Goal: Check status: Check status

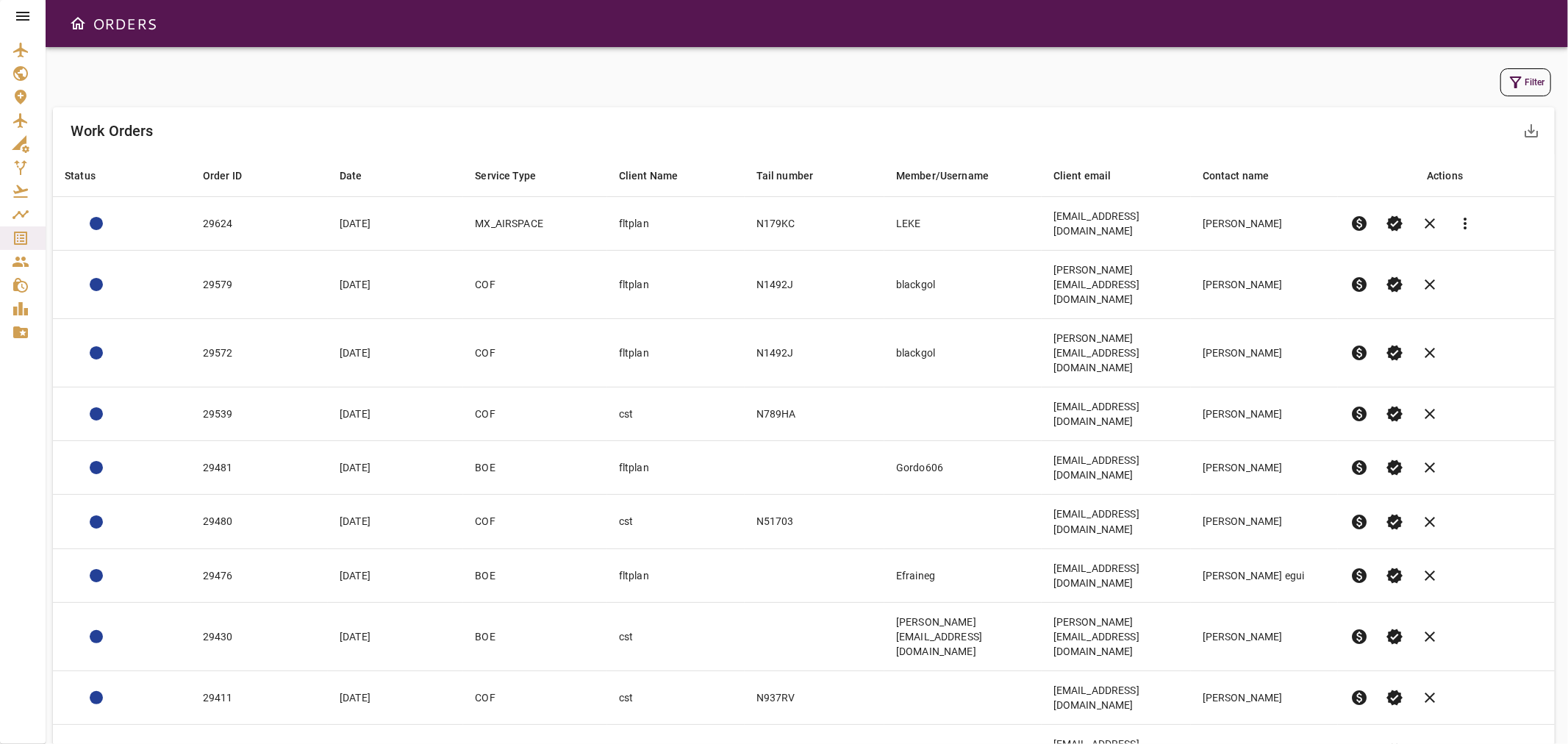
click at [19, 9] on icon at bounding box center [23, 16] width 18 height 18
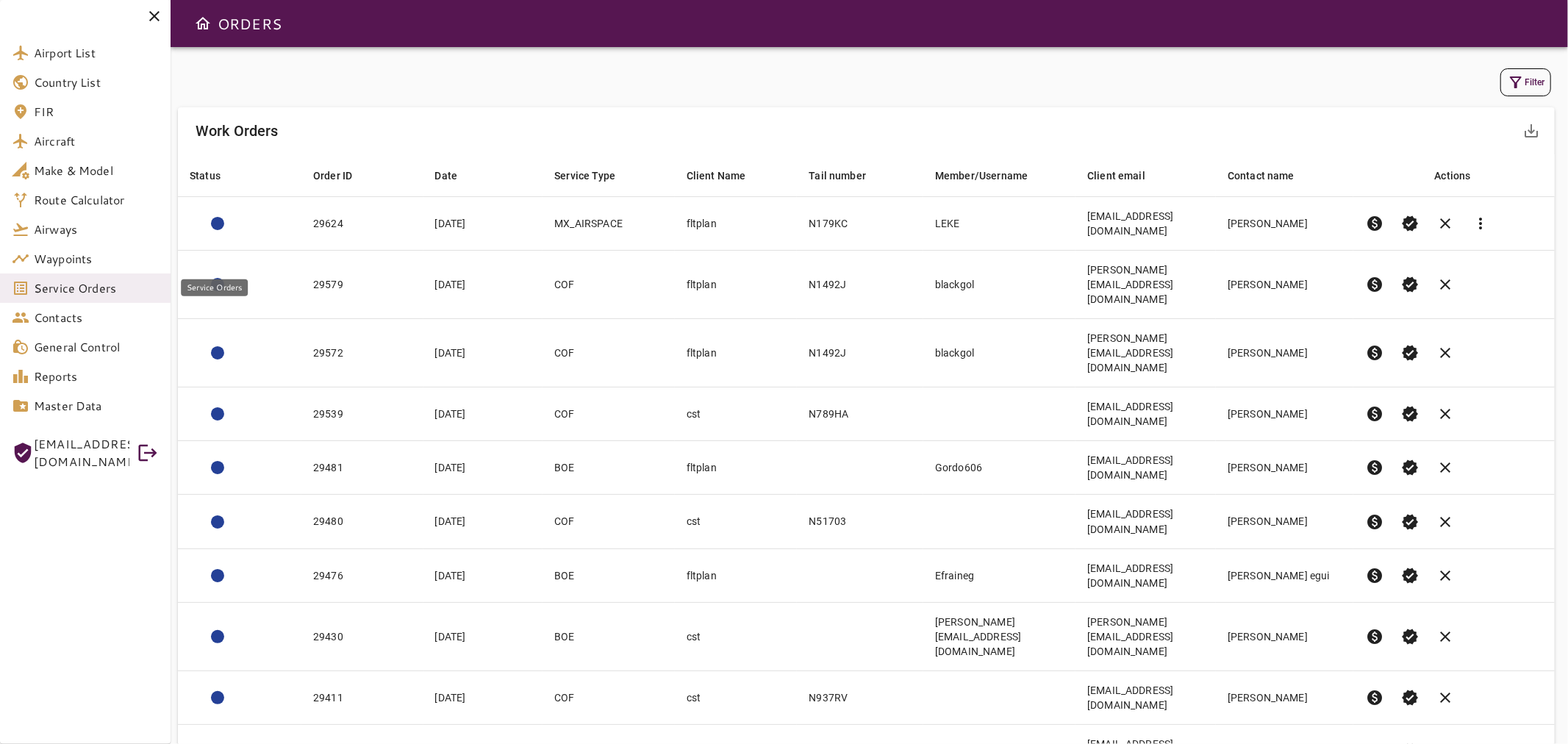
click at [62, 285] on span "Service Orders" at bounding box center [96, 288] width 125 height 18
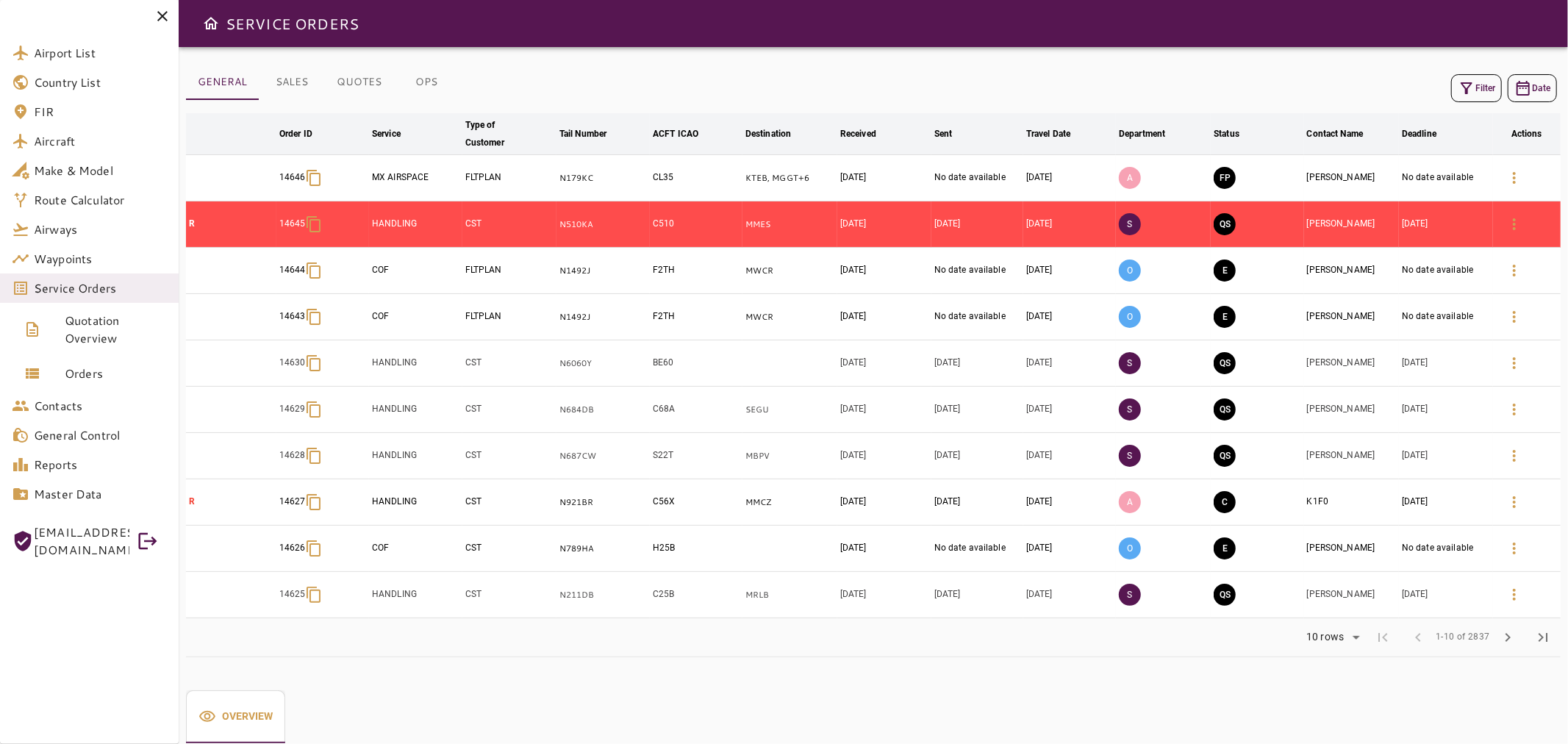
click at [707, 71] on div "Filter Date" at bounding box center [873, 87] width 1375 height 35
click at [168, 11] on icon at bounding box center [162, 16] width 10 height 10
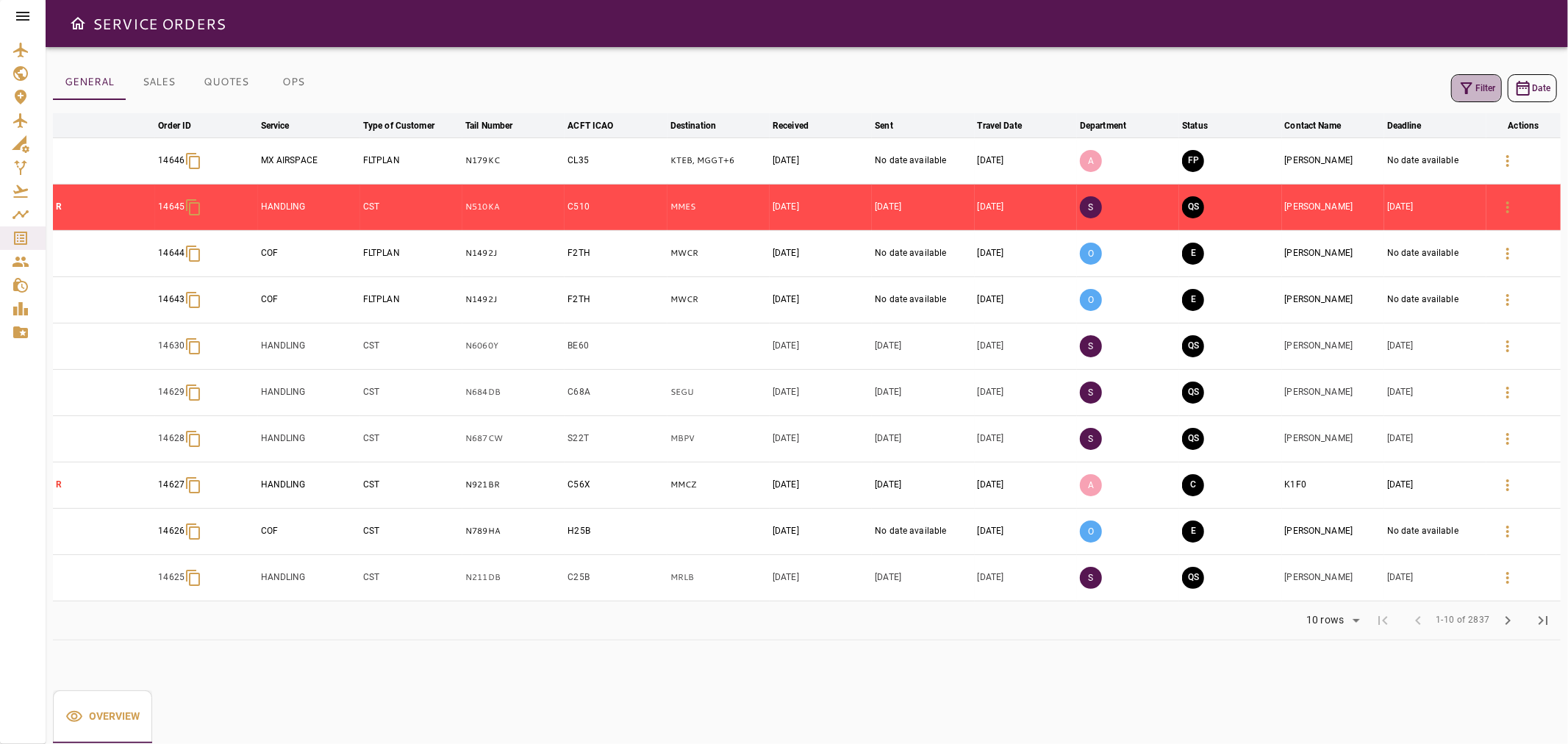
click at [1457, 81] on button "Filter" at bounding box center [1477, 88] width 51 height 28
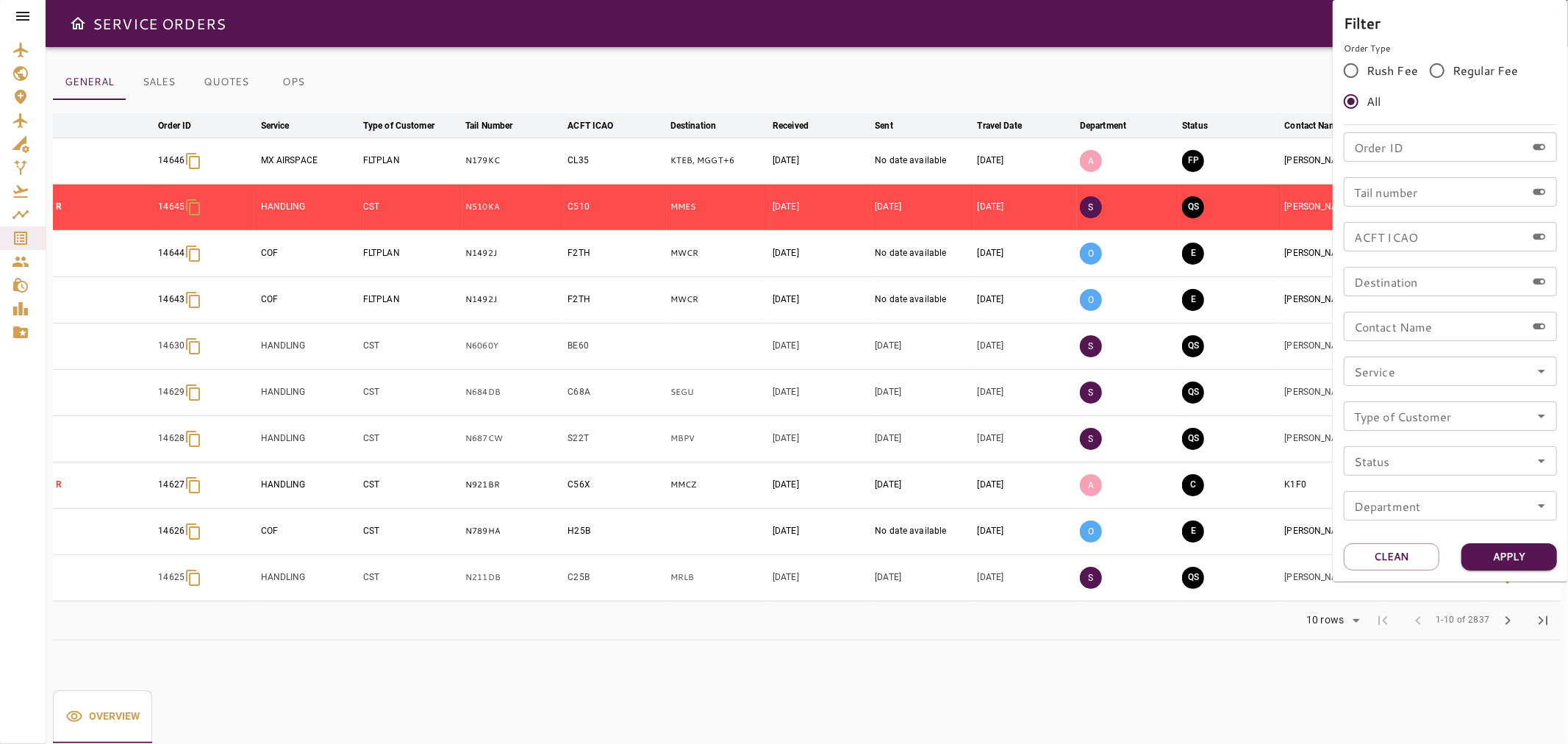
click at [1371, 185] on div "Tail number Tail number" at bounding box center [1450, 191] width 214 height 29
type input "*****"
click at [1512, 556] on button "Apply" at bounding box center [1510, 556] width 96 height 27
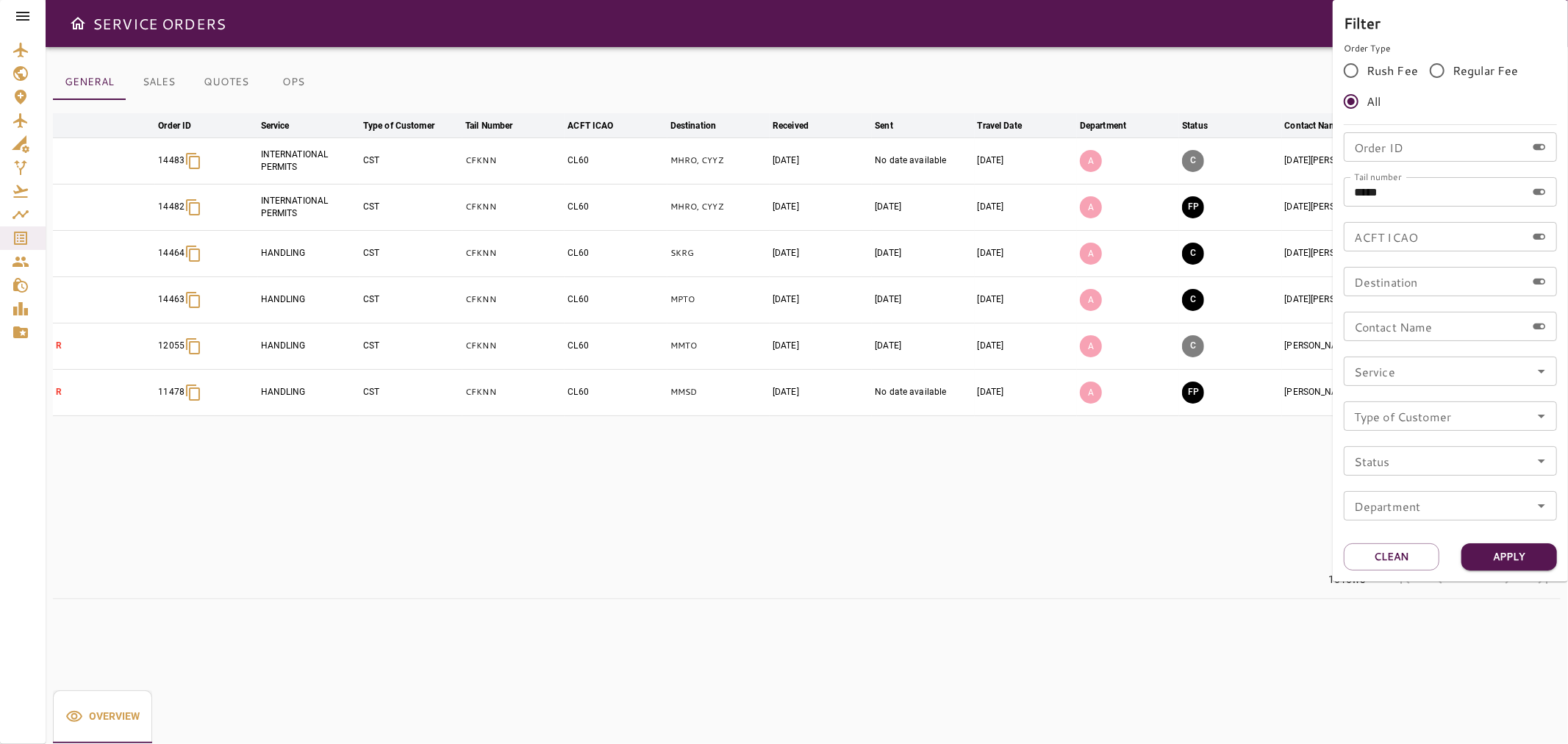
click at [689, 509] on div at bounding box center [784, 372] width 1568 height 744
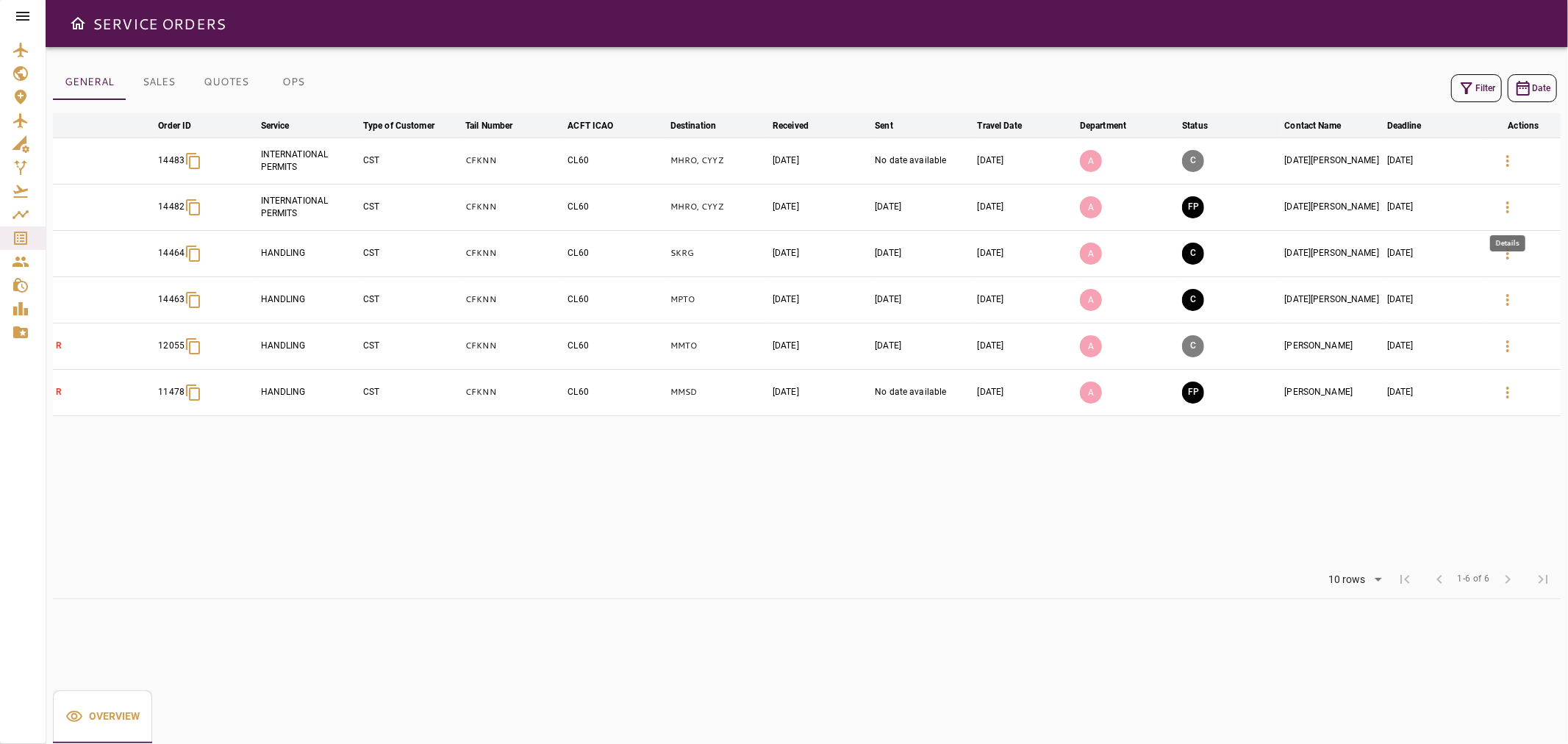
click at [1512, 206] on icon "button" at bounding box center [1508, 207] width 18 height 18
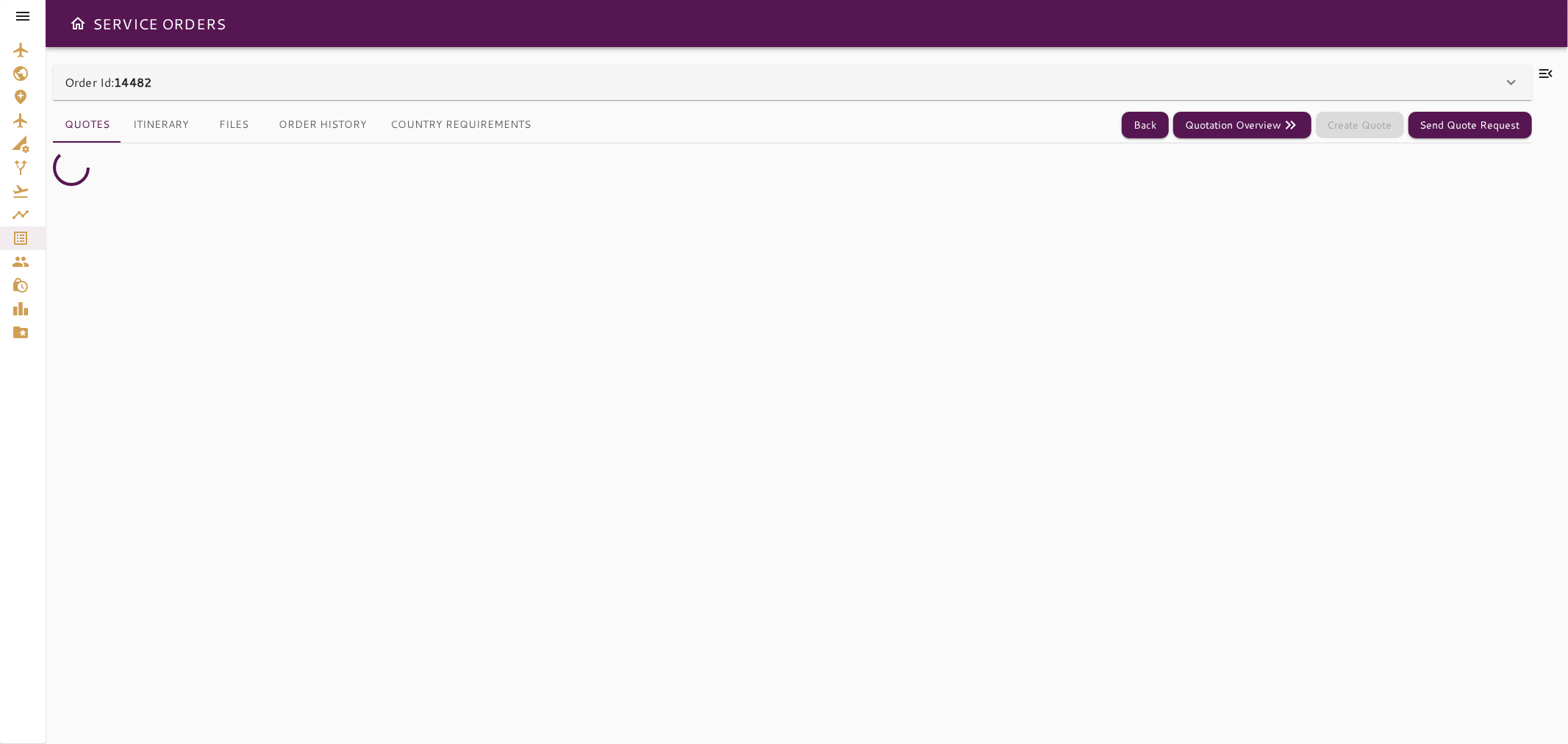
click at [1548, 73] on icon at bounding box center [1546, 73] width 18 height 18
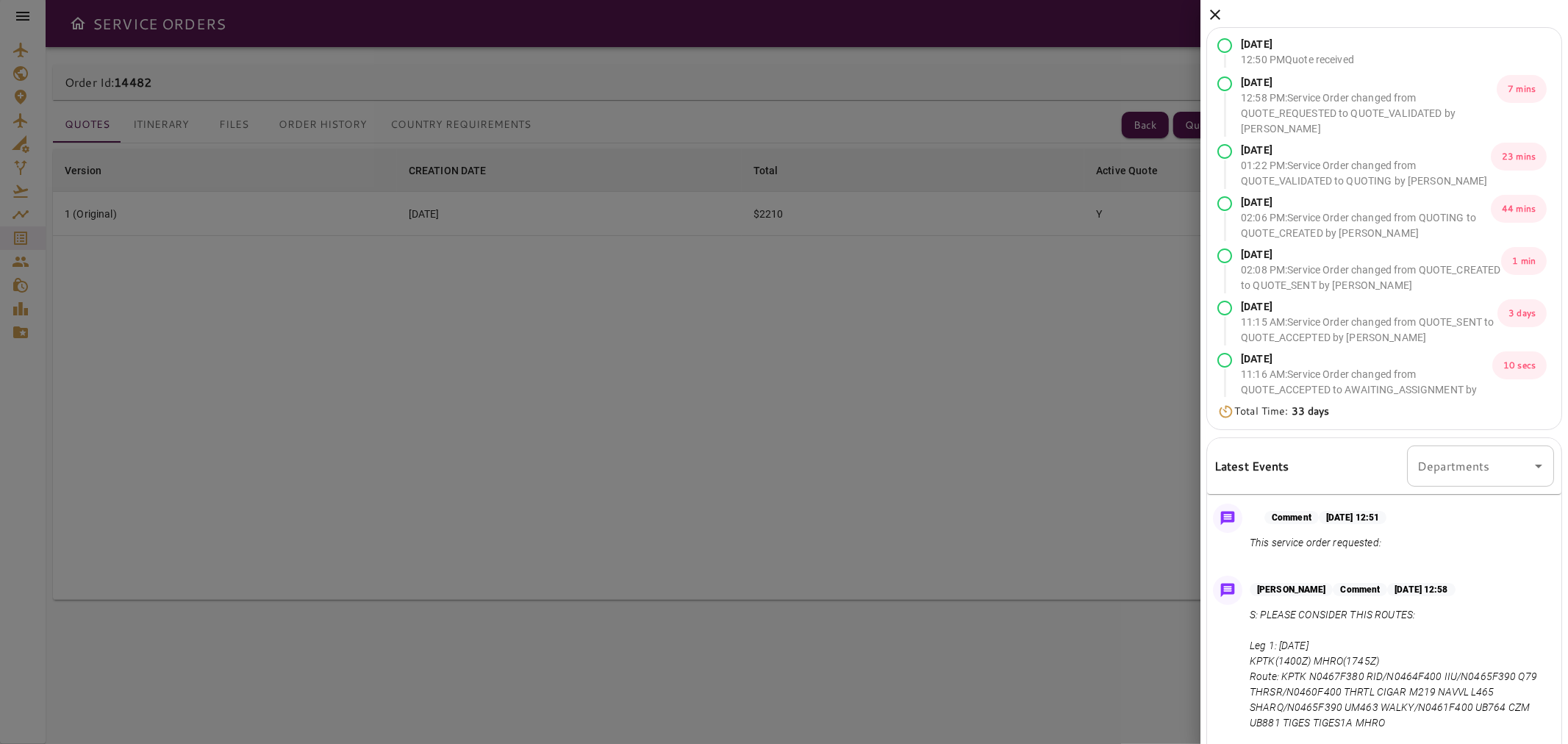
click at [1211, 16] on icon at bounding box center [1215, 14] width 18 height 18
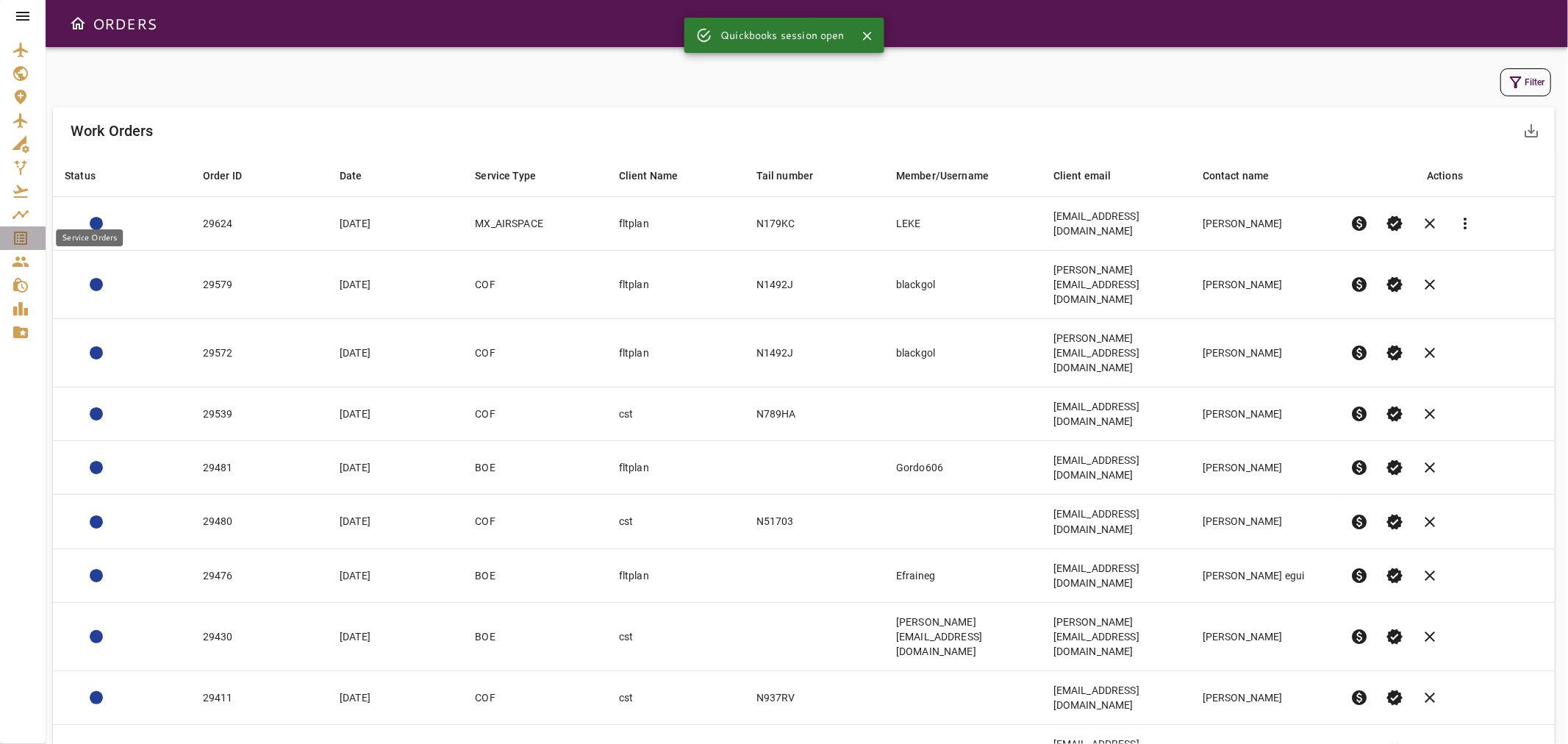
click at [24, 239] on icon "Service Orders" at bounding box center [20, 238] width 18 height 18
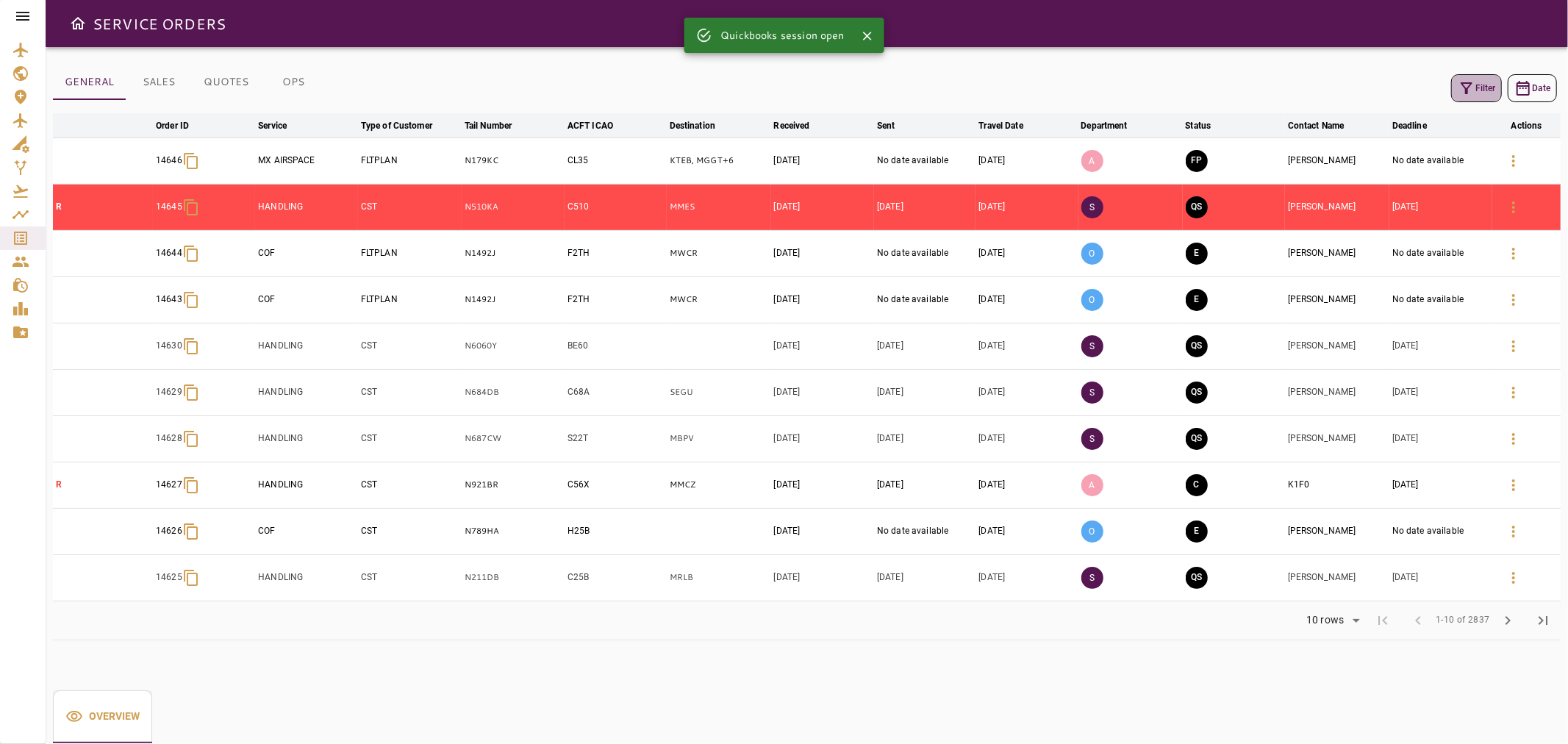
click at [1477, 86] on button "Filter" at bounding box center [1477, 88] width 51 height 28
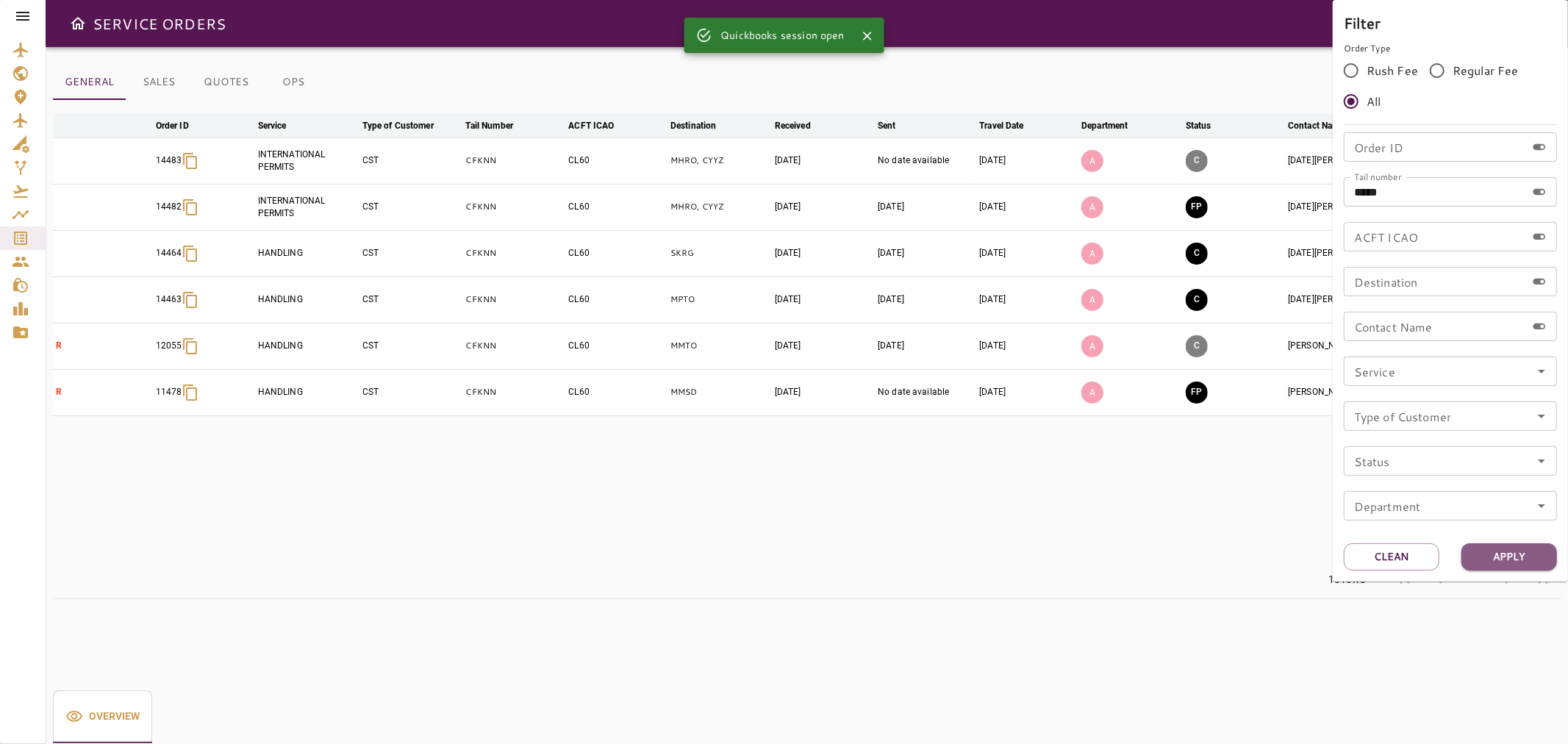
drag, startPoint x: 1517, startPoint y: 556, endPoint x: 1244, endPoint y: 546, distance: 273.2
click at [1516, 556] on button "Apply" at bounding box center [1510, 556] width 96 height 27
drag, startPoint x: 1134, startPoint y: 527, endPoint x: 1144, endPoint y: 489, distance: 39.3
click at [1134, 527] on div at bounding box center [784, 372] width 1568 height 744
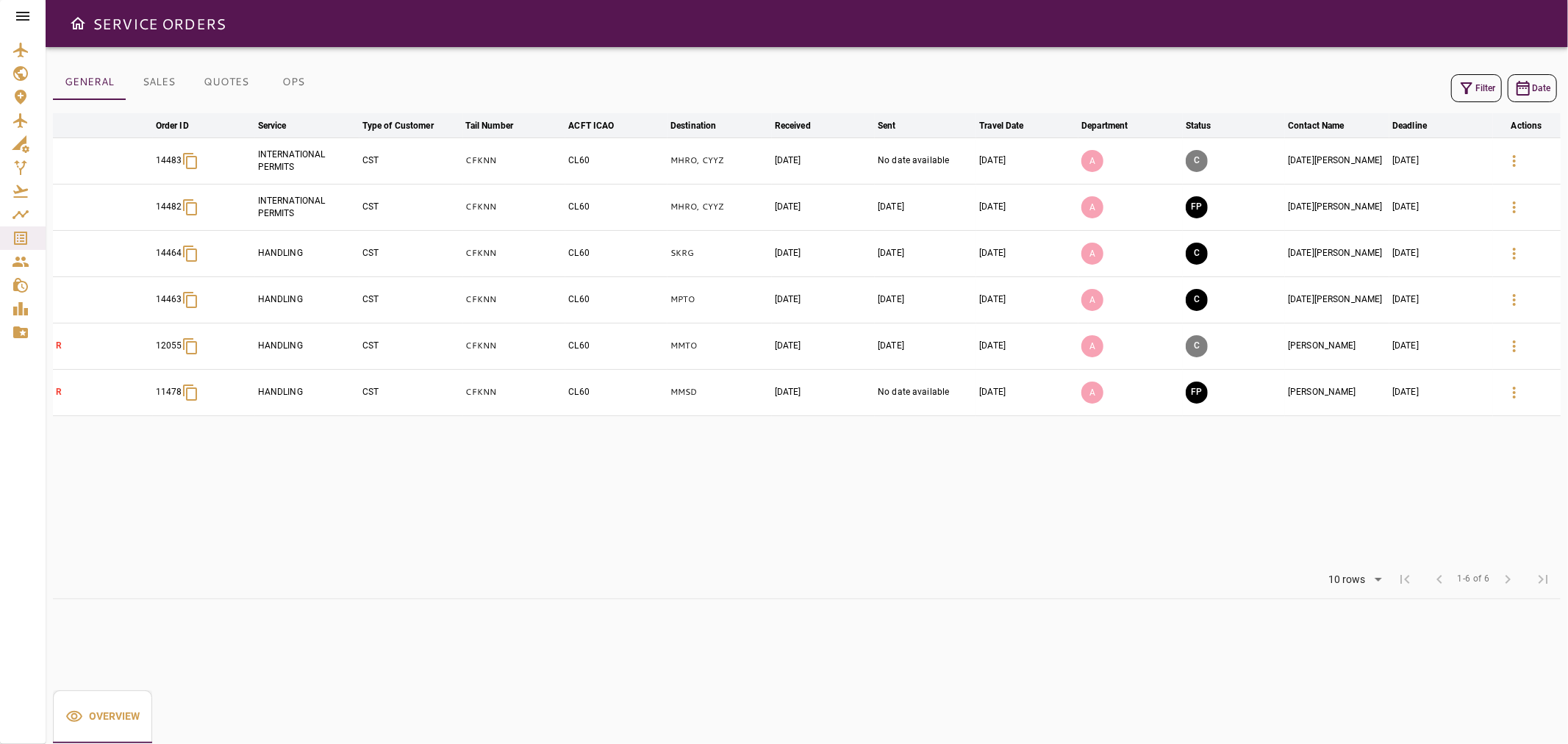
click at [1510, 156] on icon "button" at bounding box center [1514, 161] width 18 height 18
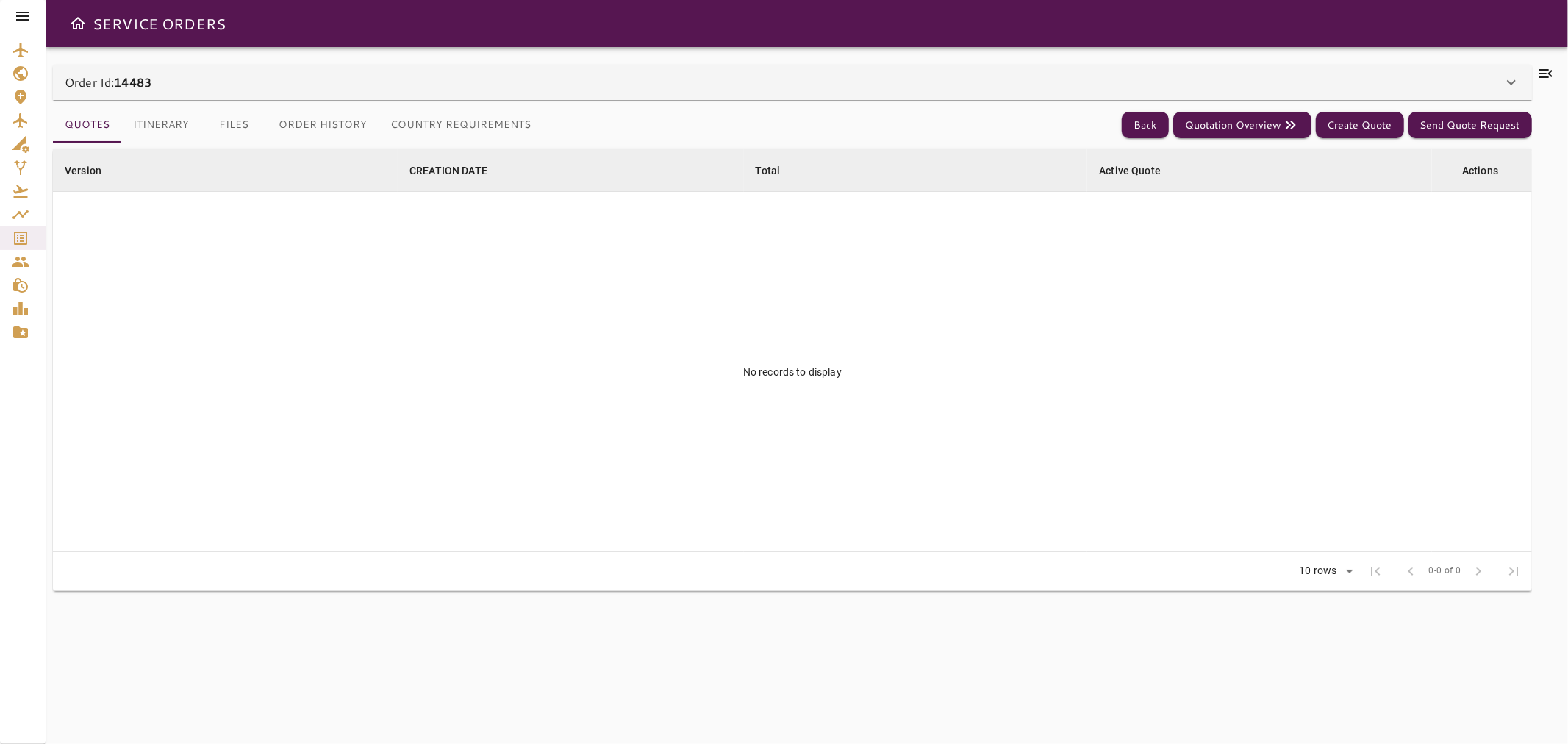
click at [232, 126] on button "Files" at bounding box center [233, 124] width 66 height 35
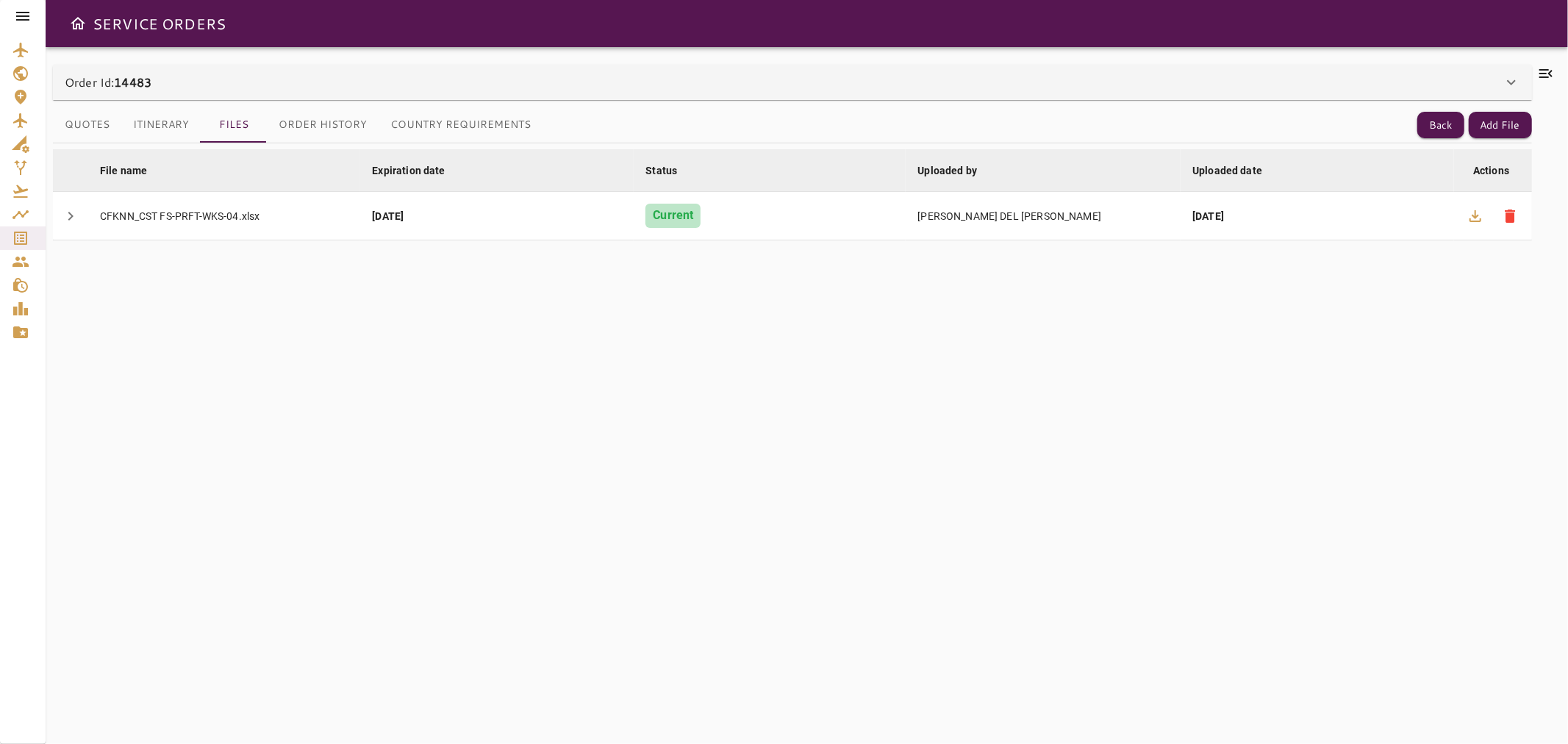
click at [93, 126] on button "Quotes" at bounding box center [87, 124] width 69 height 35
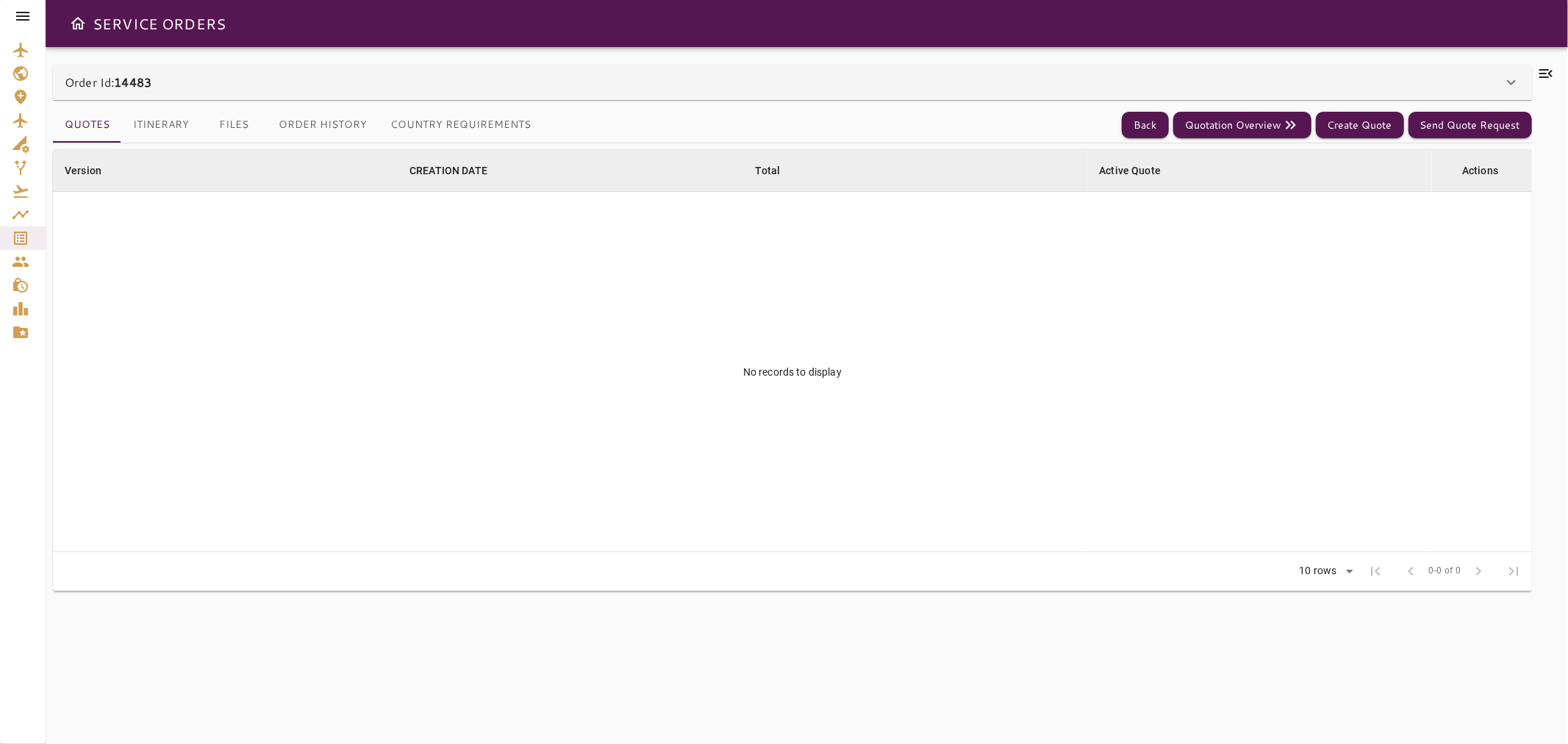
click at [237, 122] on button "Files" at bounding box center [233, 124] width 66 height 35
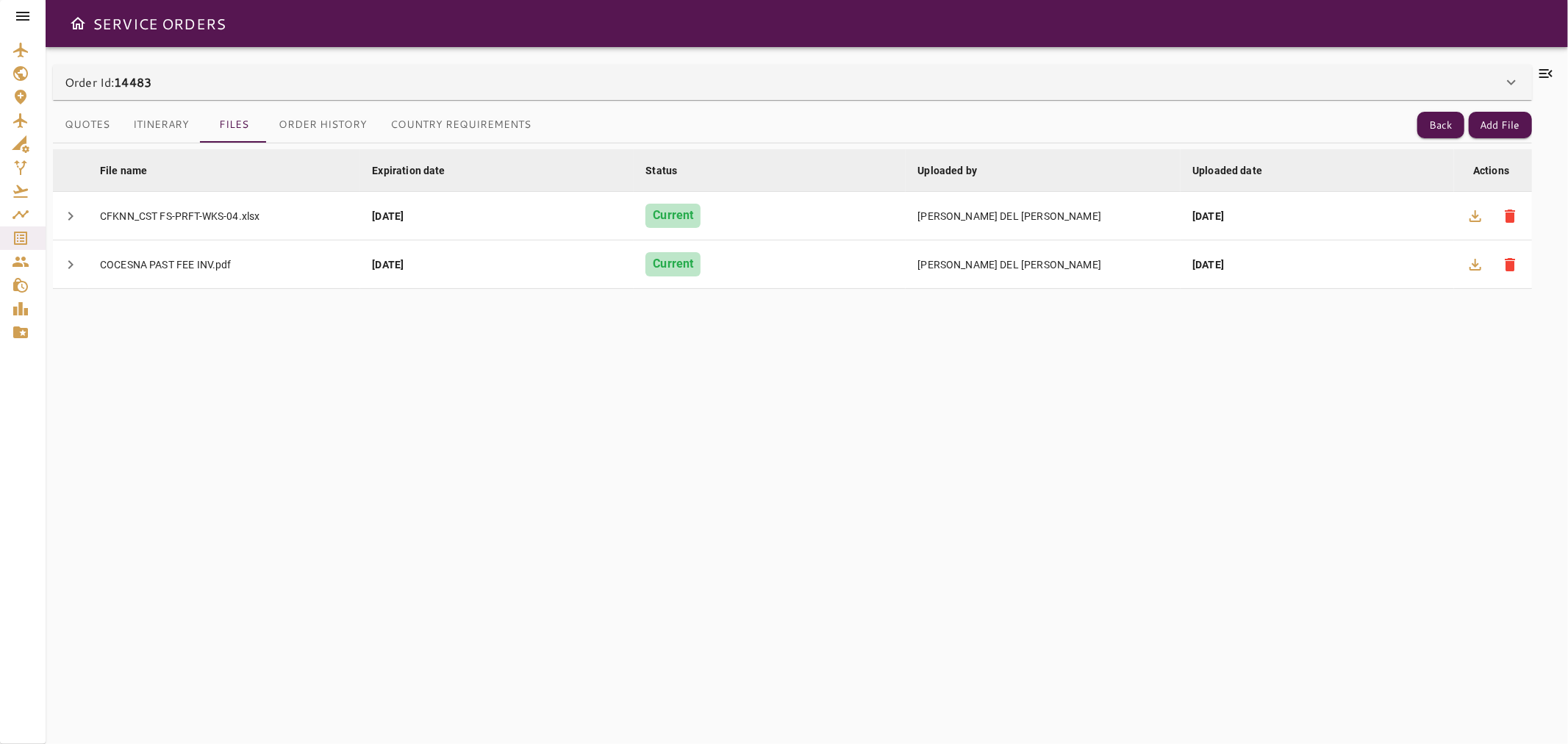
click at [71, 25] on icon "Open drawer" at bounding box center [77, 24] width 18 height 18
